Goal: Task Accomplishment & Management: Use online tool/utility

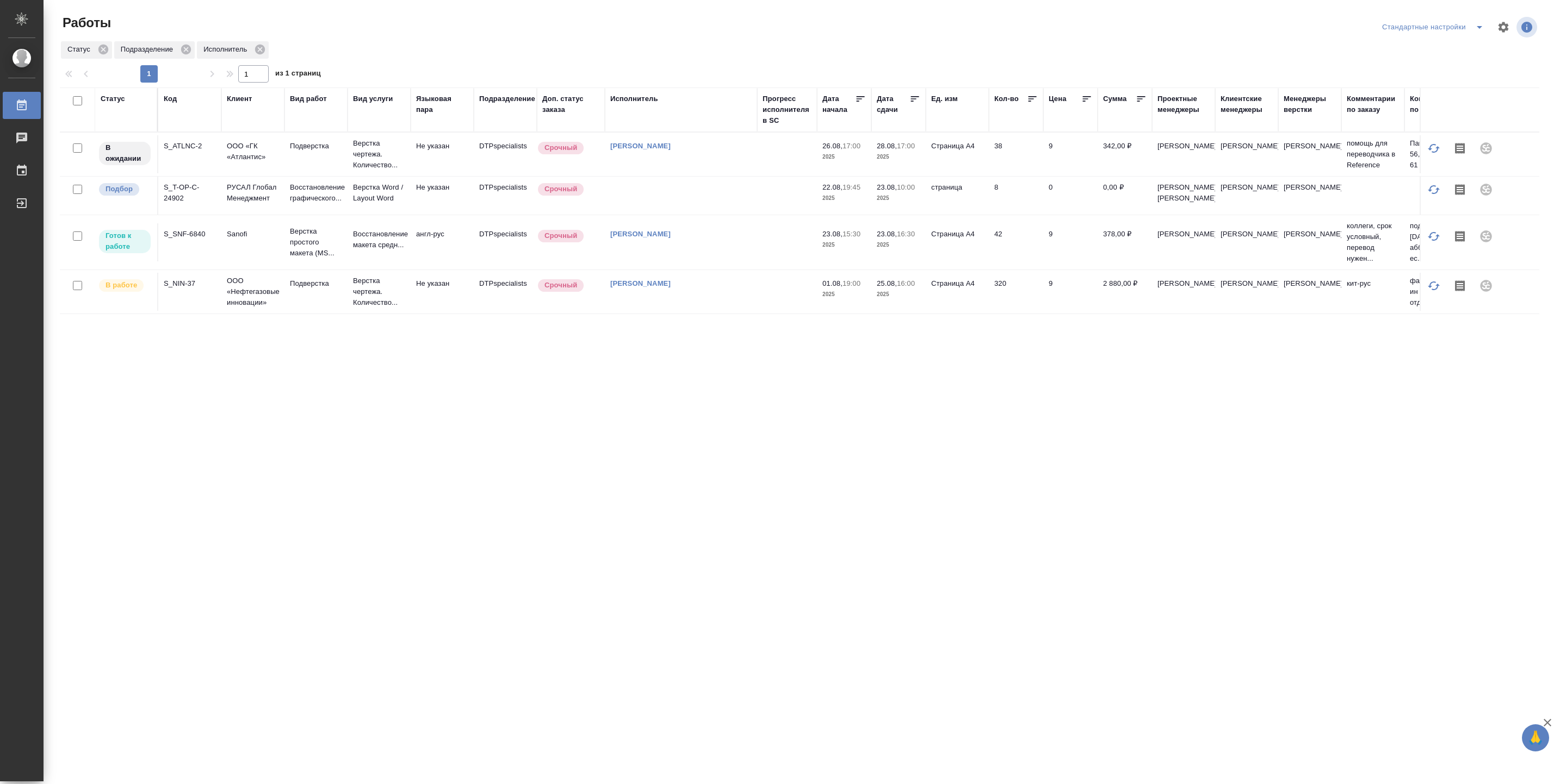
click at [749, 152] on div "[PERSON_NAME]" at bounding box center [680, 146] width 142 height 11
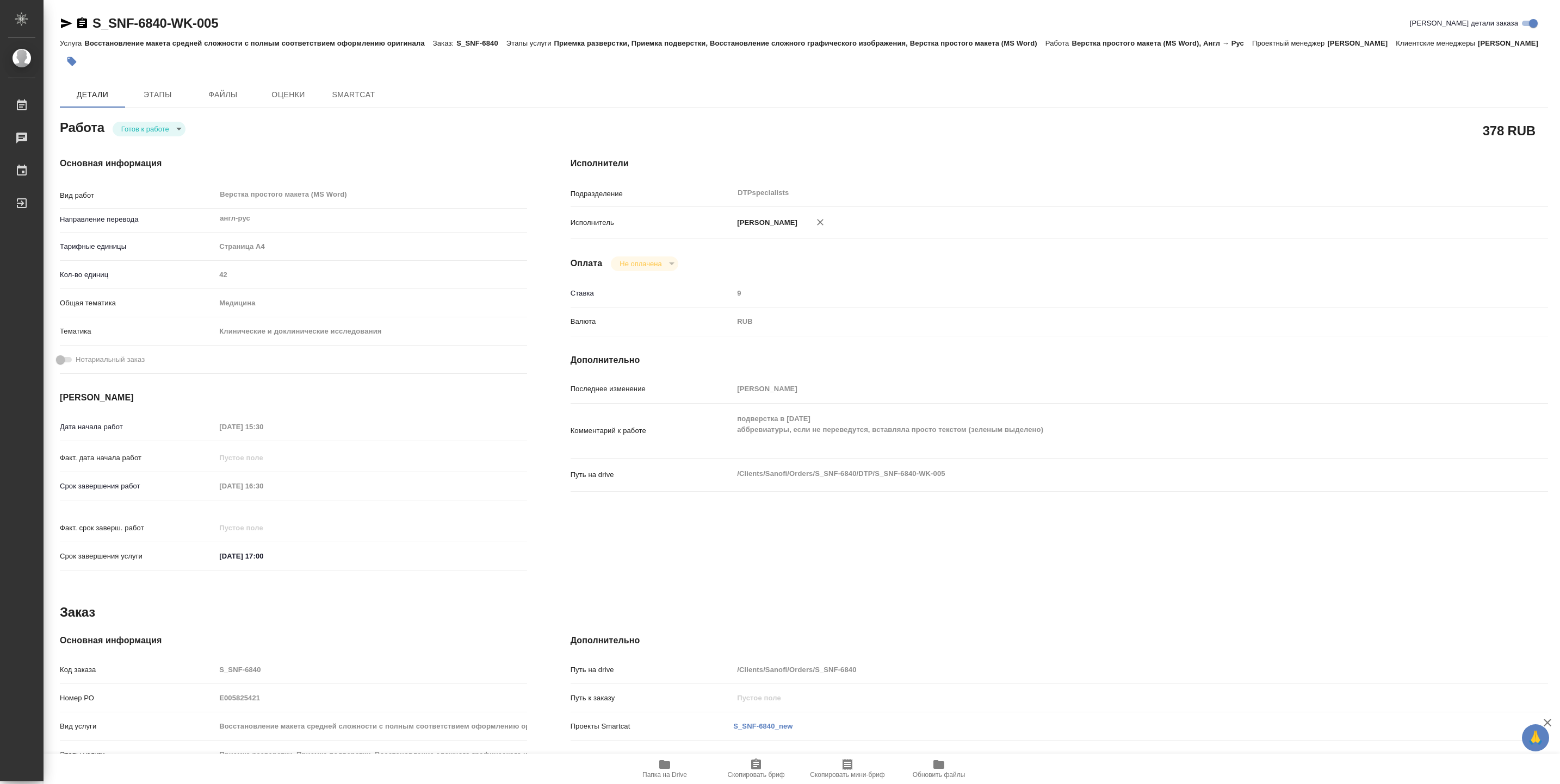
type textarea "x"
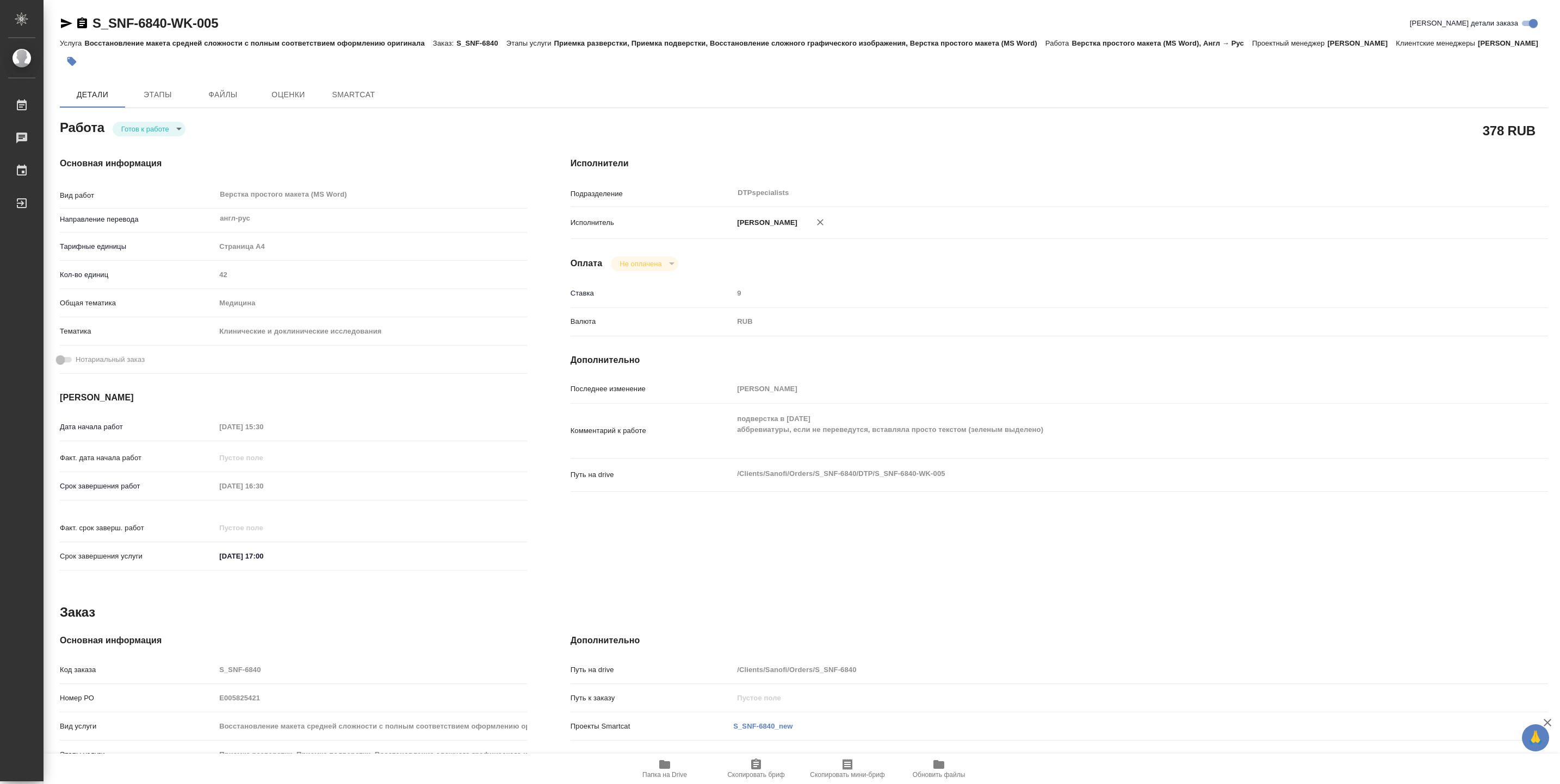
type textarea "x"
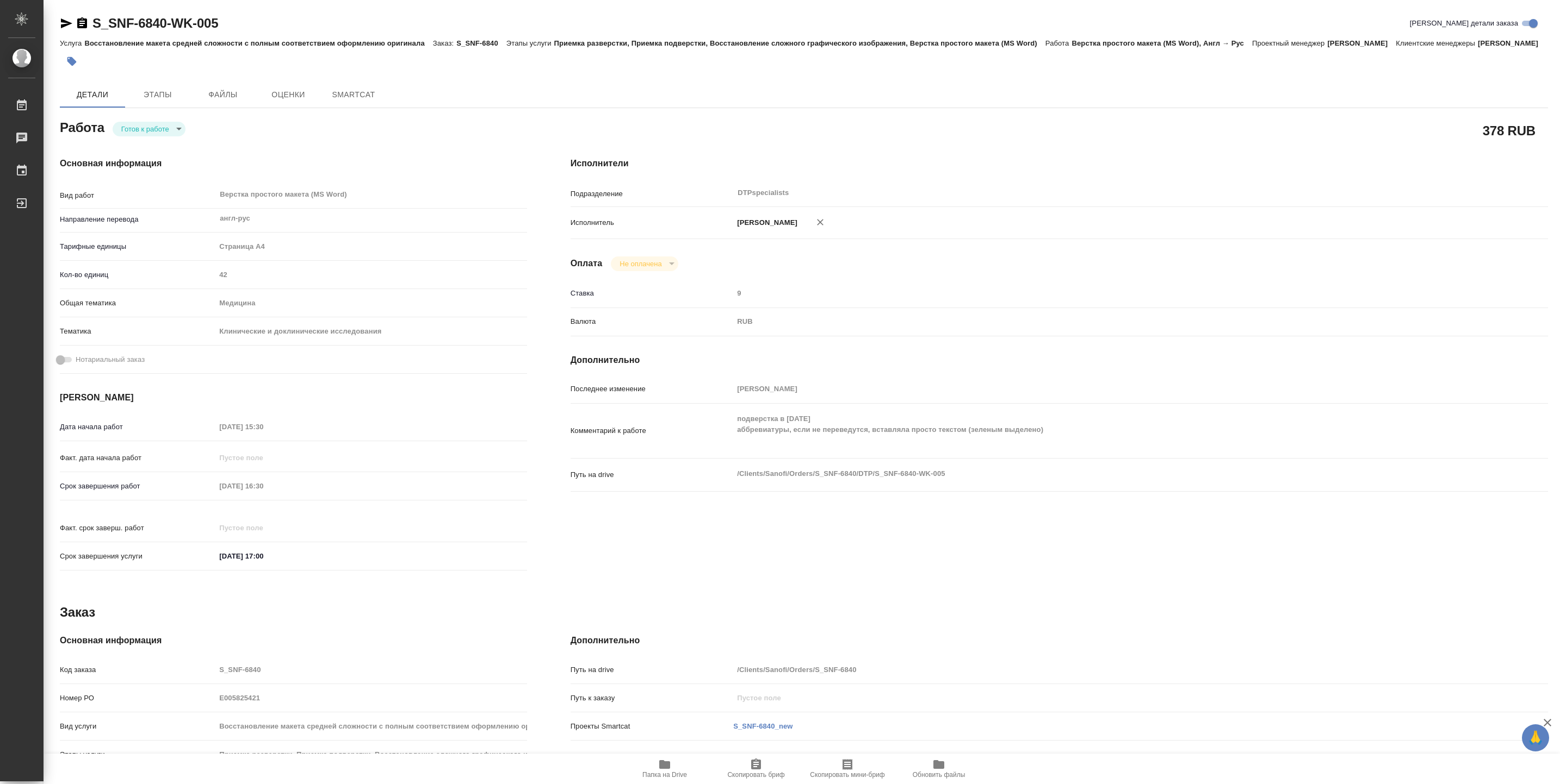
type textarea "x"
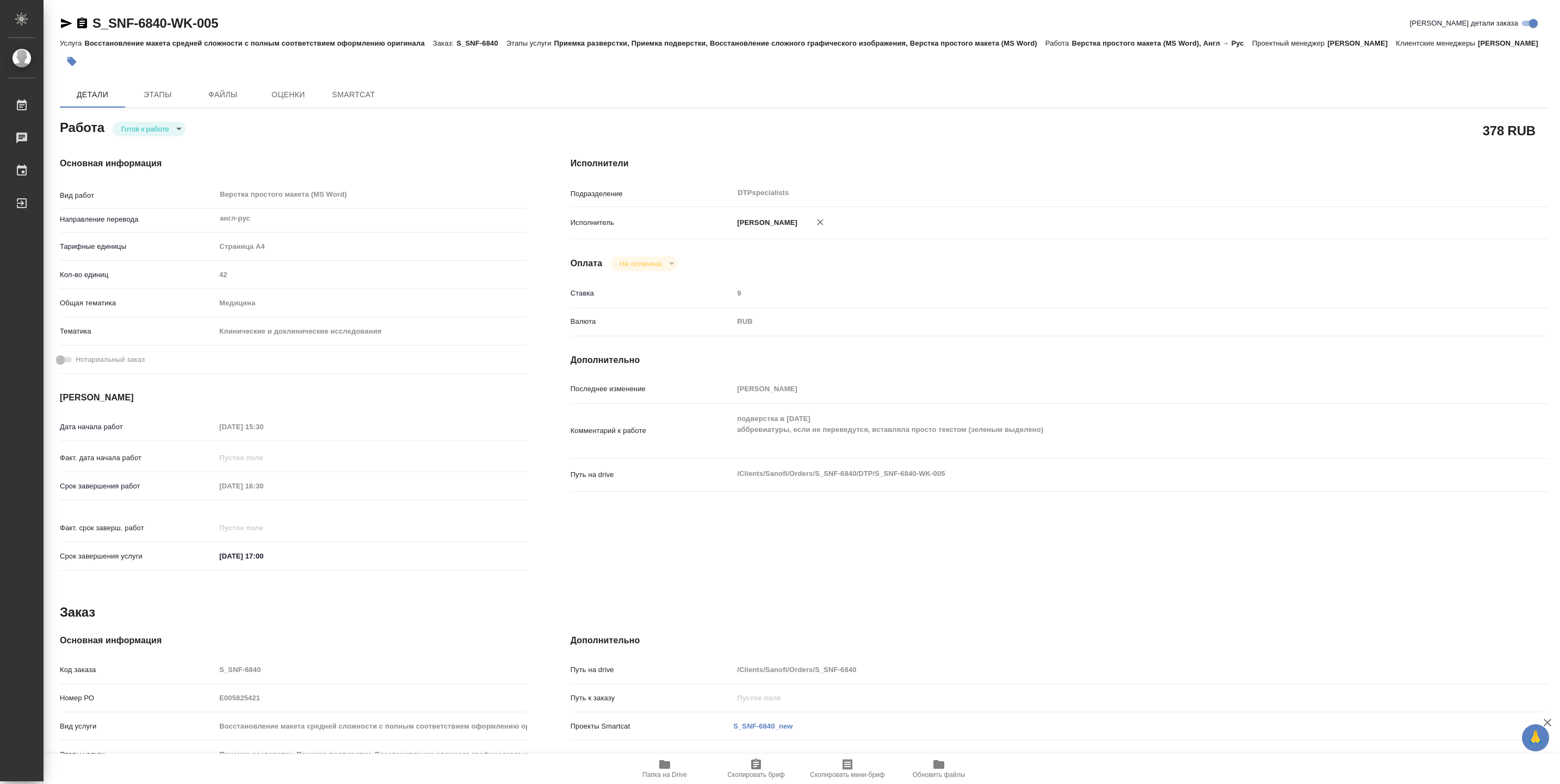
type textarea "x"
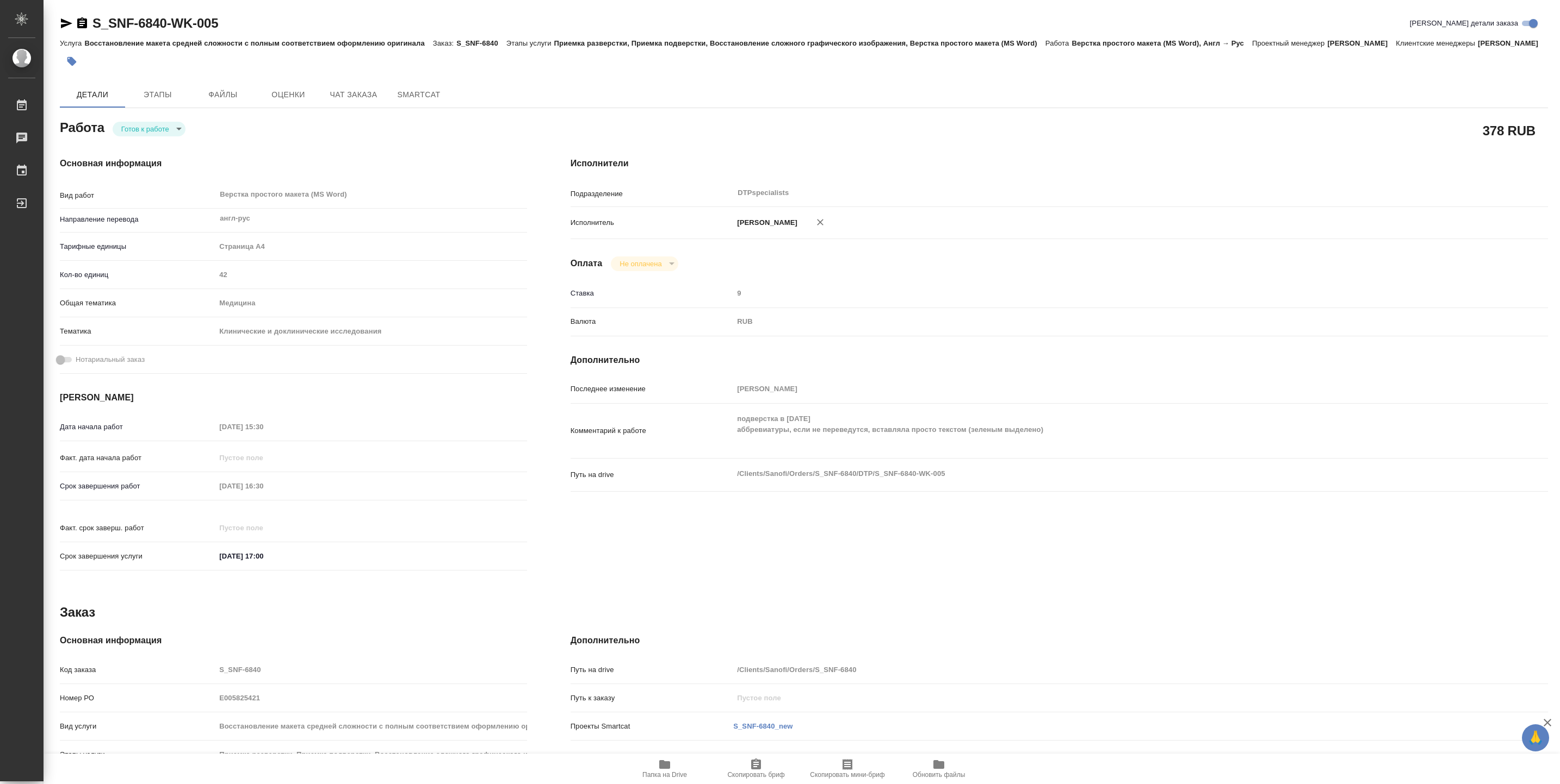
type textarea "x"
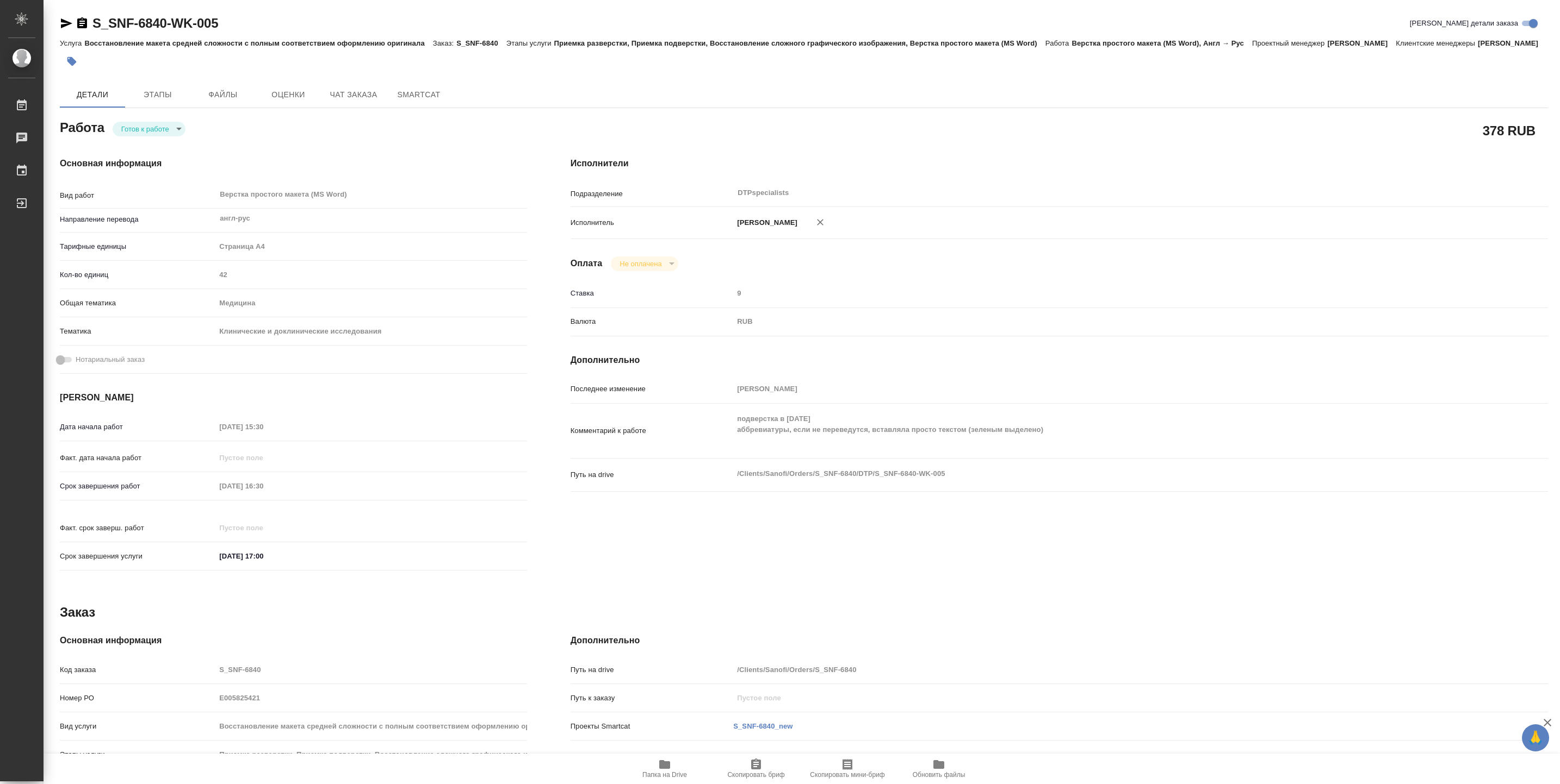
type textarea "x"
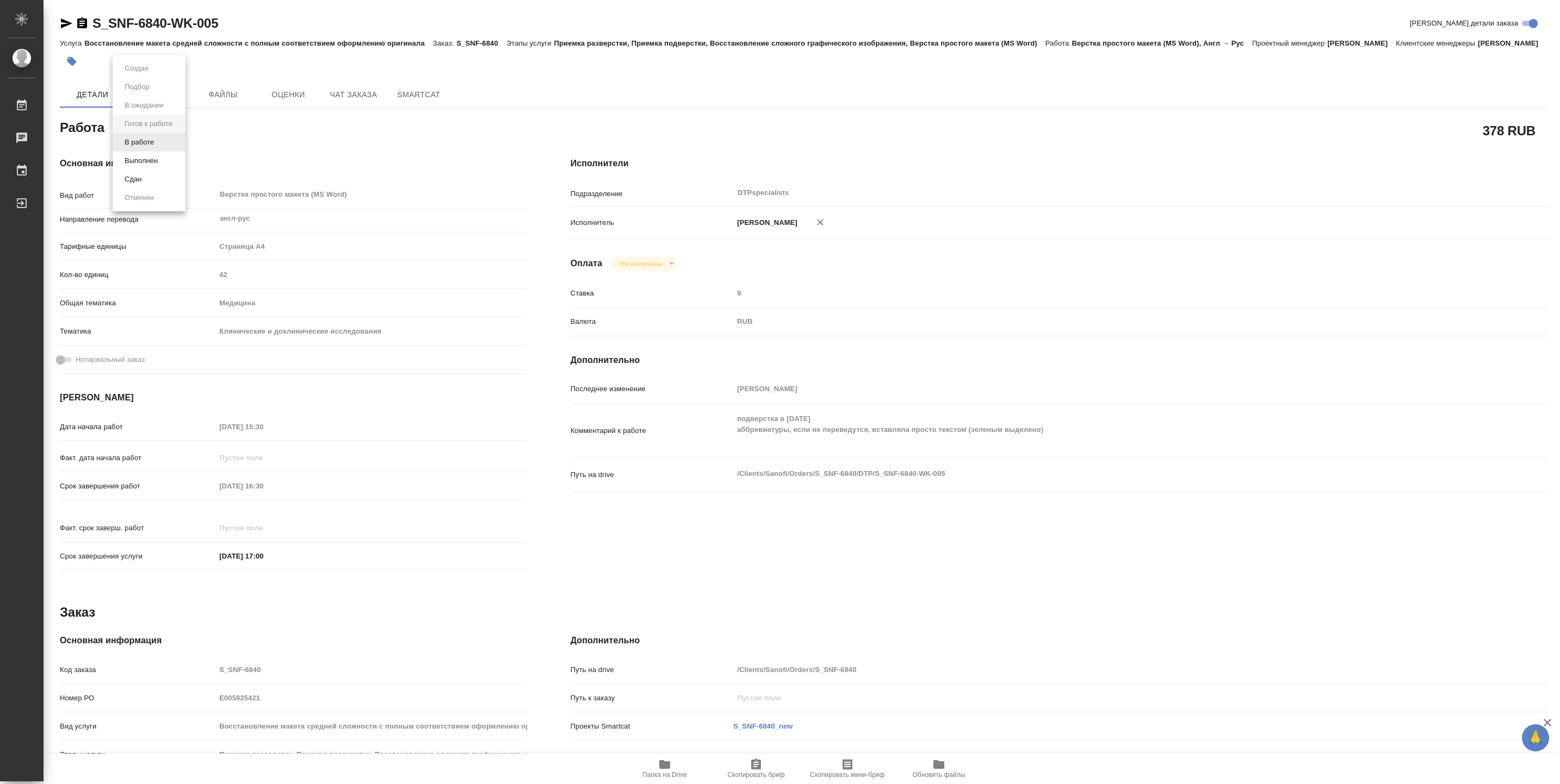
click at [150, 137] on body "🙏 .cls-1 fill:#fff; AWATERA Vasiutchenko Aleksandr Работы 0 Чаты График Выйти S…" at bounding box center [780, 392] width 1560 height 784
click at [165, 139] on li "В работе" at bounding box center [149, 142] width 73 height 18
type textarea "x"
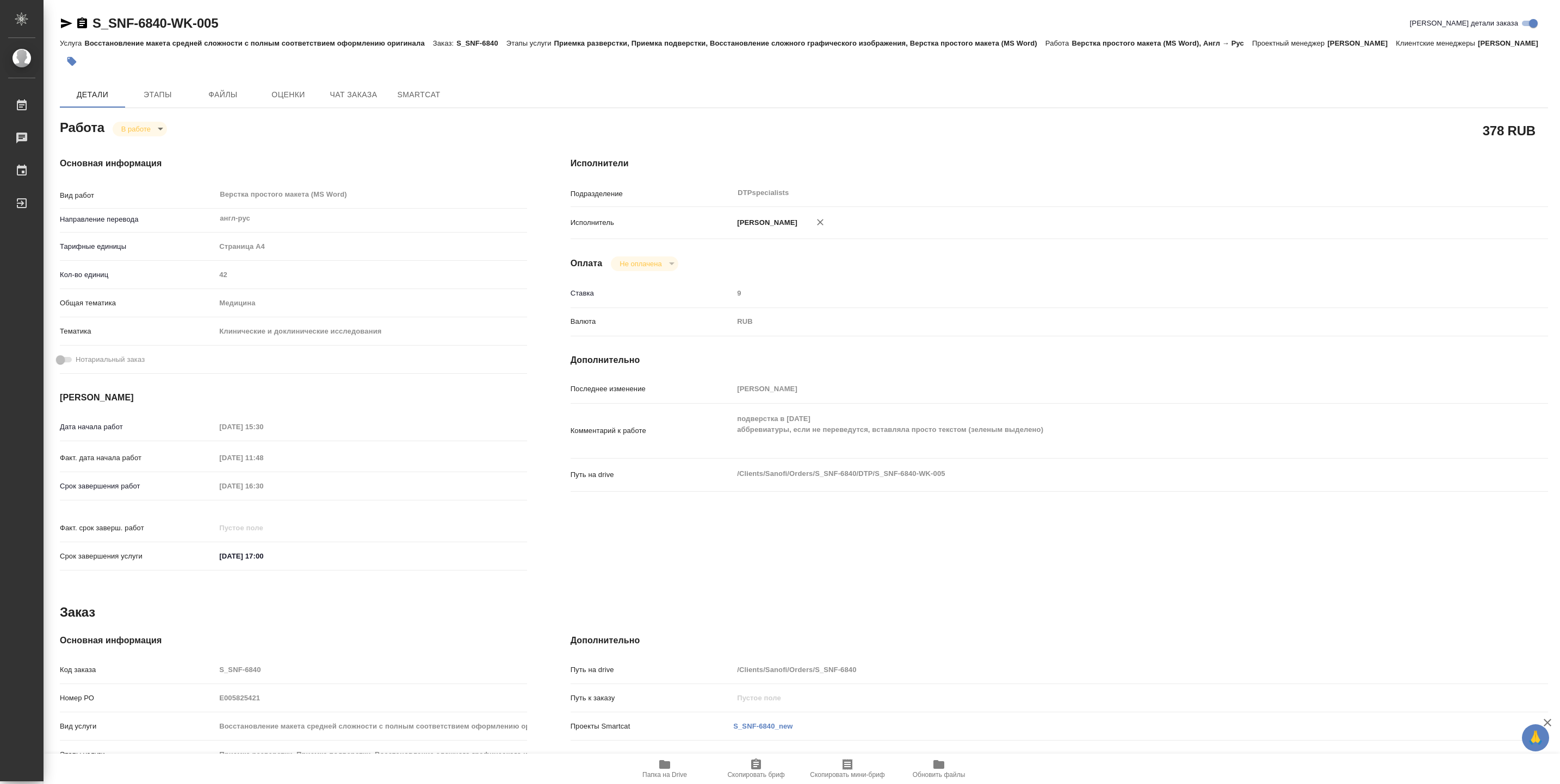
type textarea "x"
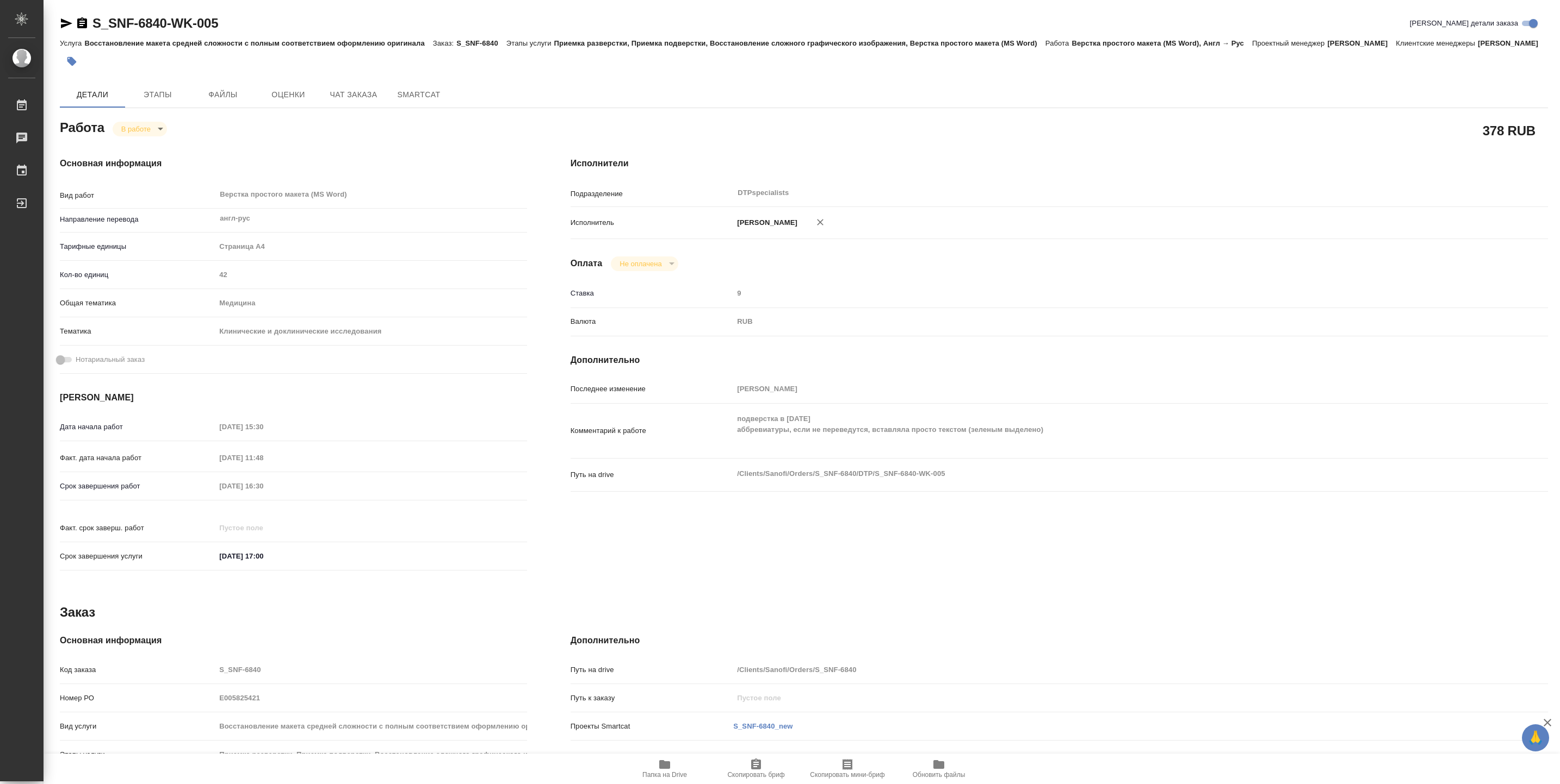
type textarea "x"
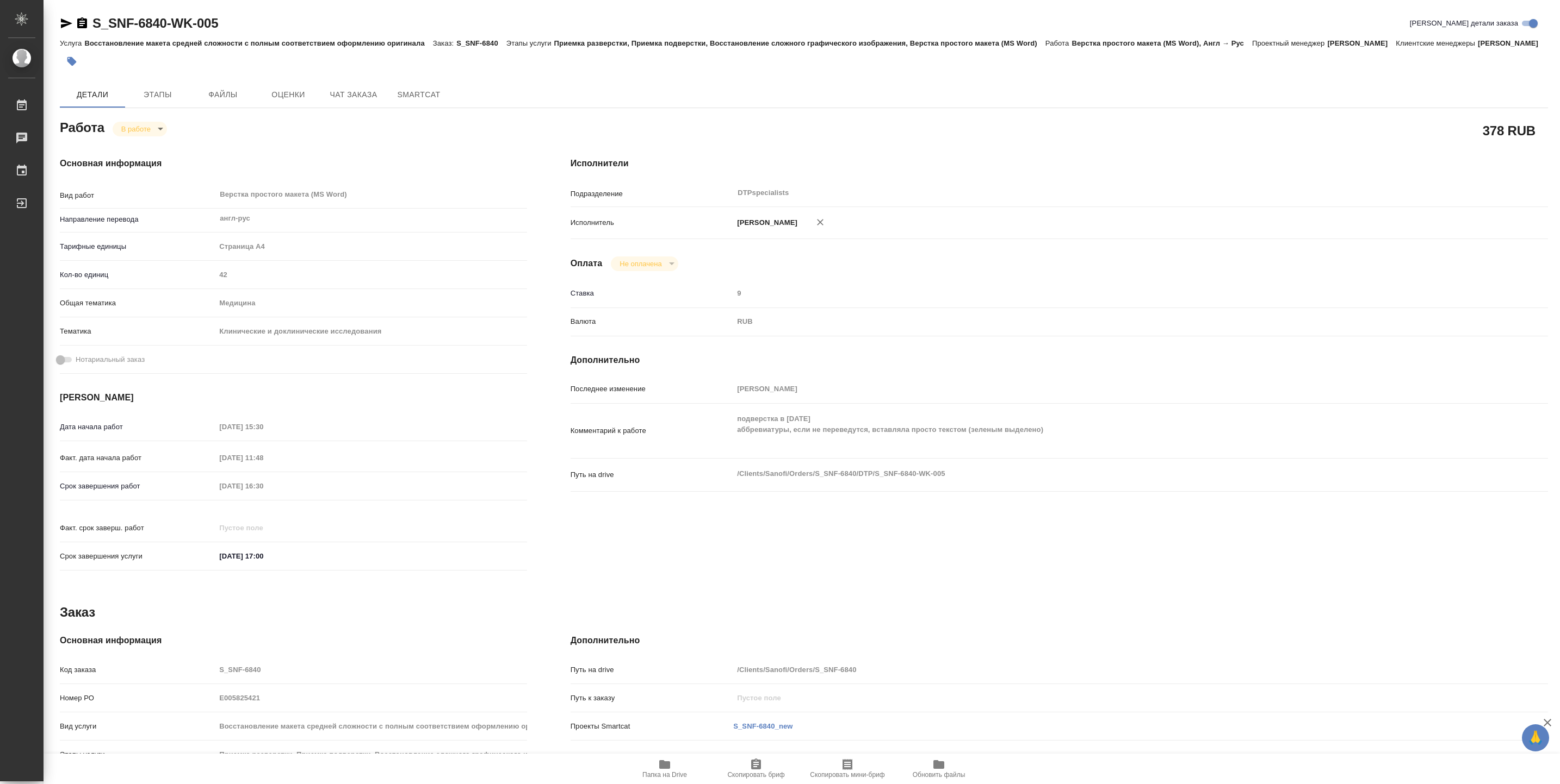
type textarea "x"
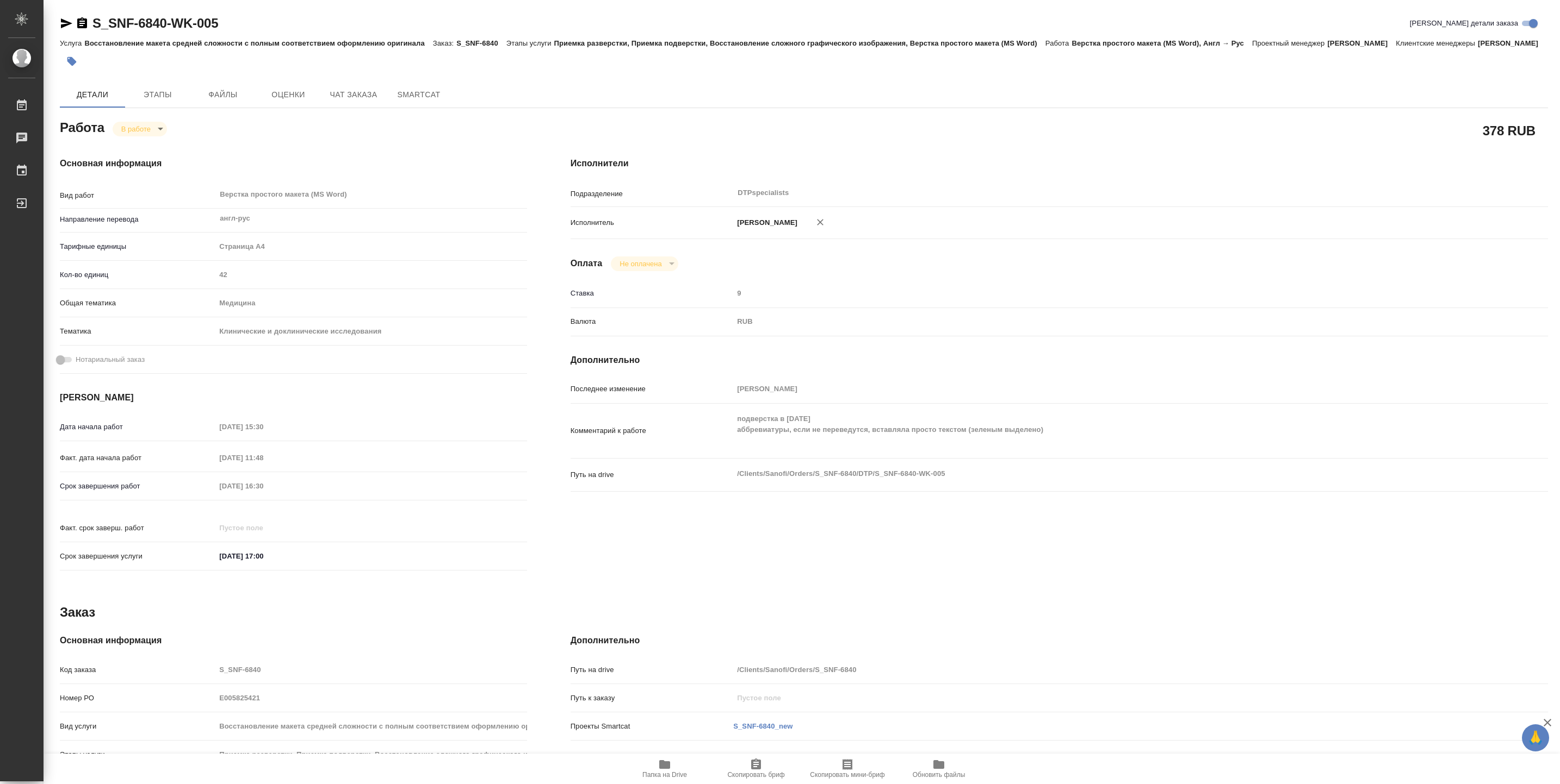
type textarea "x"
